Goal: Task Accomplishment & Management: Complete application form

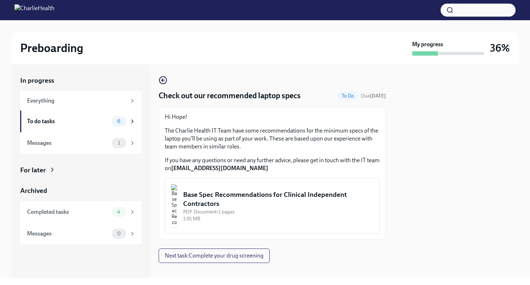
click at [314, 202] on div "Base Spec Recommendations for Clinical Independent Contractors" at bounding box center [278, 199] width 190 height 18
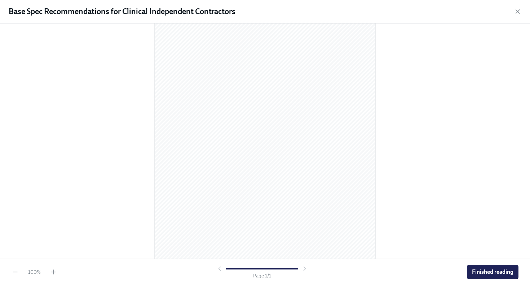
scroll to position [63, 0]
click at [484, 268] on span "Finished reading" at bounding box center [492, 271] width 41 height 7
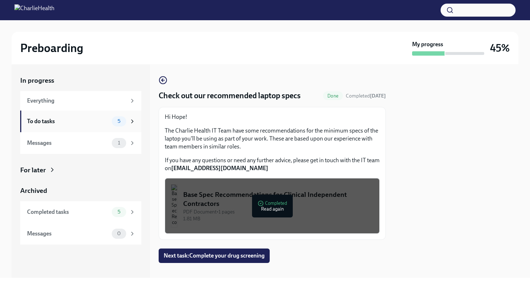
click at [129, 119] on icon at bounding box center [132, 121] width 6 height 6
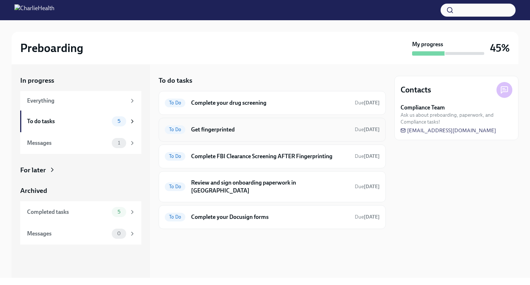
click at [268, 129] on h6 "Get fingerprinted" at bounding box center [270, 129] width 158 height 8
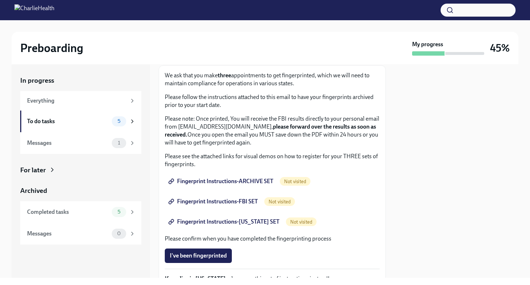
scroll to position [20, 0]
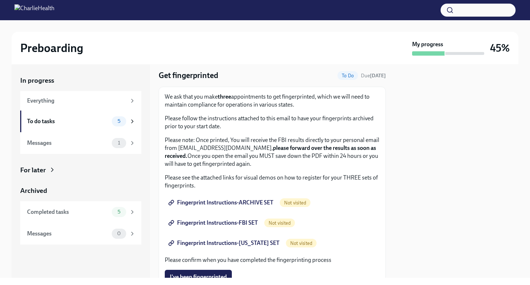
click at [248, 201] on span "Fingerprint Instructions-ARCHIVE SET" at bounding box center [221, 202] width 103 height 7
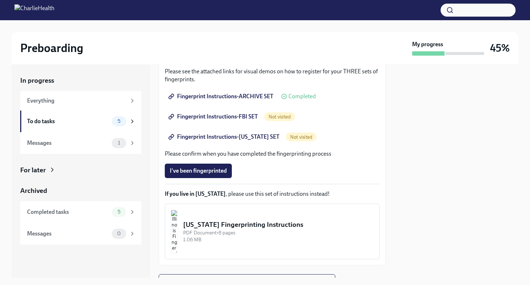
scroll to position [147, 0]
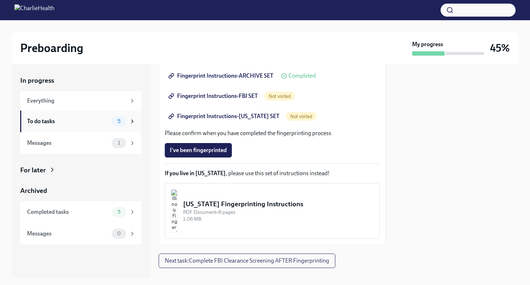
click at [119, 121] on span "5" at bounding box center [119, 120] width 12 height 5
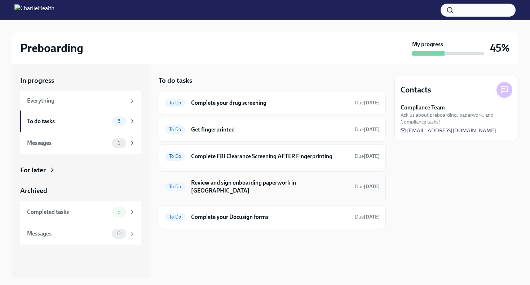
click at [224, 178] on h6 "Review and sign onboarding paperwork in [GEOGRAPHIC_DATA]" at bounding box center [270, 186] width 158 height 16
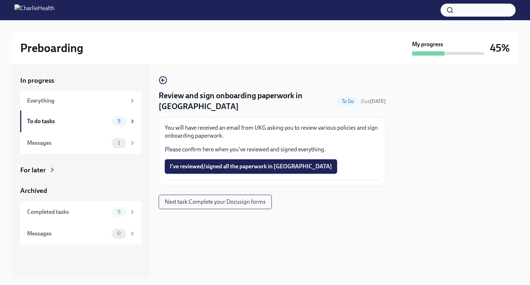
click at [241, 163] on span "I've reviewed/signed all the paperwork in [GEOGRAPHIC_DATA]" at bounding box center [251, 166] width 162 height 7
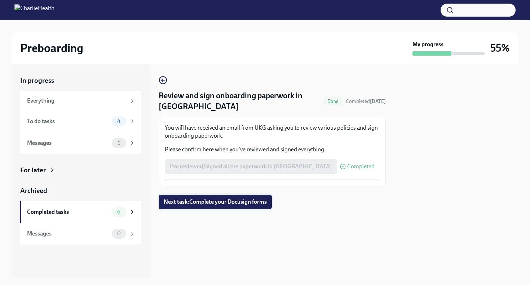
click at [258, 198] on span "Next task : Complete your Docusign forms" at bounding box center [215, 201] width 103 height 7
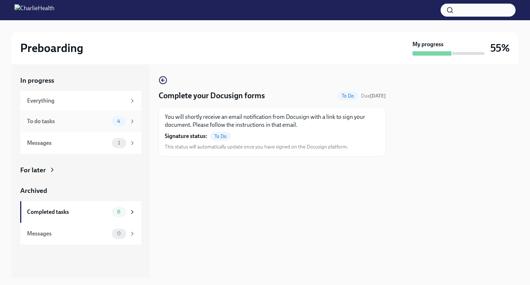
click at [118, 119] on span "4" at bounding box center [119, 120] width 12 height 5
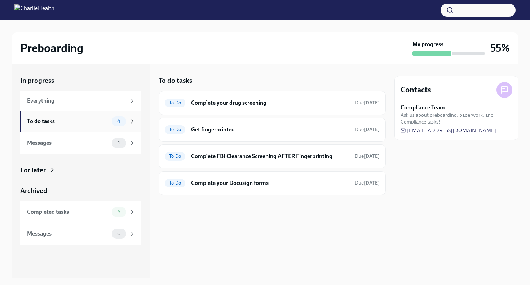
click at [133, 121] on icon at bounding box center [133, 120] width 2 height 3
click at [220, 180] on h6 "Complete your Docusign forms" at bounding box center [270, 183] width 158 height 8
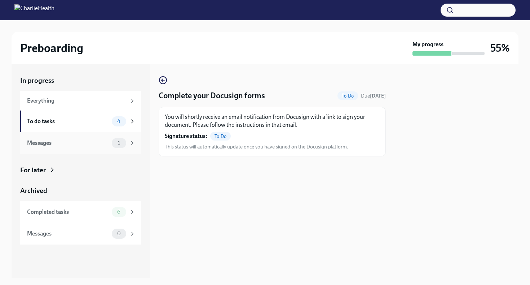
click at [123, 145] on span "1" at bounding box center [119, 142] width 11 height 5
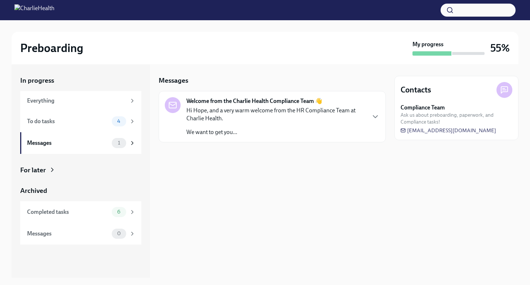
click at [263, 122] on p "Hi Hope, and a very warm welcome from the HR Compliance Team at Charlie Health." at bounding box center [275, 114] width 179 height 16
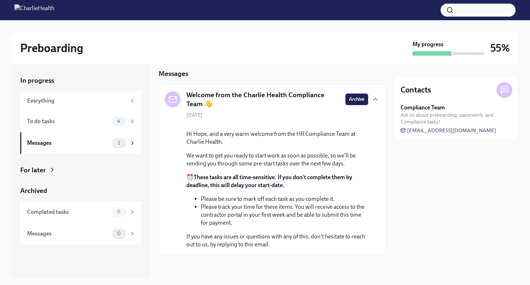
scroll to position [39, 0]
click at [124, 119] on span "4" at bounding box center [119, 120] width 12 height 5
